Goal: Transaction & Acquisition: Purchase product/service

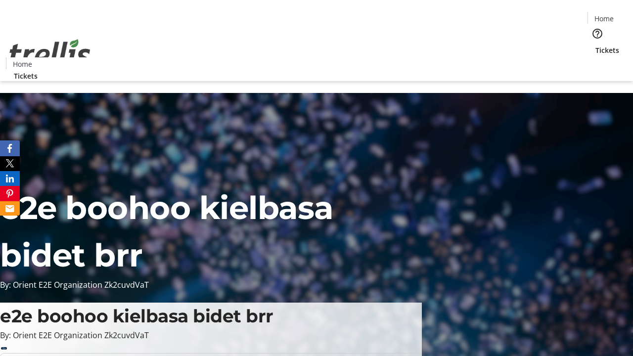
click at [596, 45] on span "Tickets" at bounding box center [608, 50] width 24 height 10
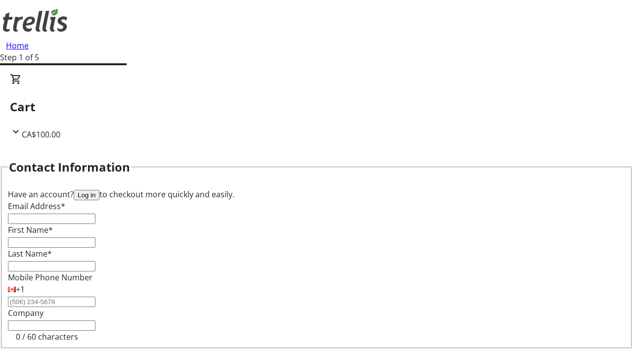
type input "FREE"
type input "[PERSON_NAME][EMAIL_ADDRESS][DOMAIN_NAME]"
type input "[PERSON_NAME]"
